Goal: Go to known website: Go to known website

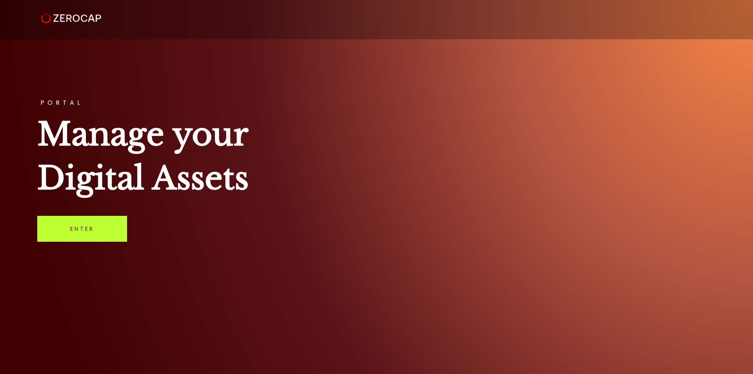
click at [81, 231] on link "Enter" at bounding box center [82, 229] width 90 height 26
click at [87, 230] on link "Enter" at bounding box center [82, 229] width 90 height 26
